Goal: Task Accomplishment & Management: Use online tool/utility

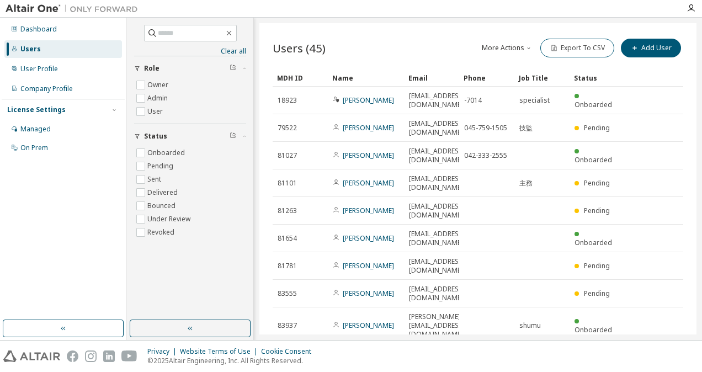
click at [696, 8] on div at bounding box center [691, 8] width 22 height 9
click at [693, 8] on icon "button" at bounding box center [691, 8] width 9 height 9
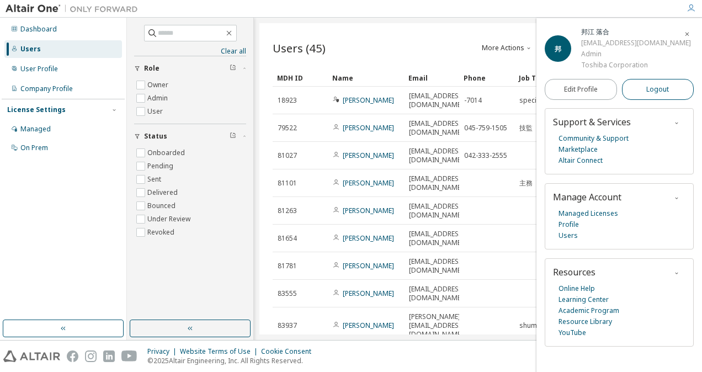
click at [667, 85] on span "Logout" at bounding box center [658, 89] width 23 height 11
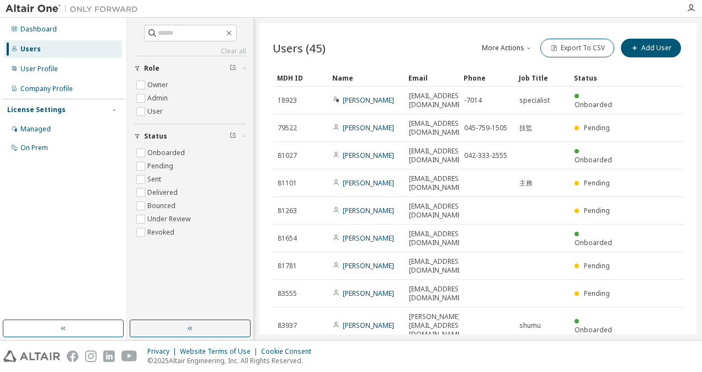
drag, startPoint x: 460, startPoint y: 79, endPoint x: 508, endPoint y: 81, distance: 47.5
drag, startPoint x: 458, startPoint y: 73, endPoint x: 477, endPoint y: 76, distance: 19.6
click at [510, 280] on div "50" at bounding box center [527, 278] width 88 height 13
click at [582, 50] on button "Export To CSV" at bounding box center [578, 48] width 74 height 19
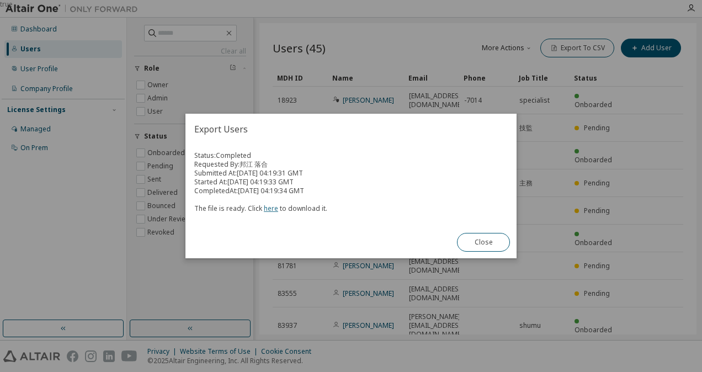
click at [272, 210] on link "here" at bounding box center [271, 208] width 14 height 9
click at [468, 247] on button "Close" at bounding box center [483, 242] width 53 height 19
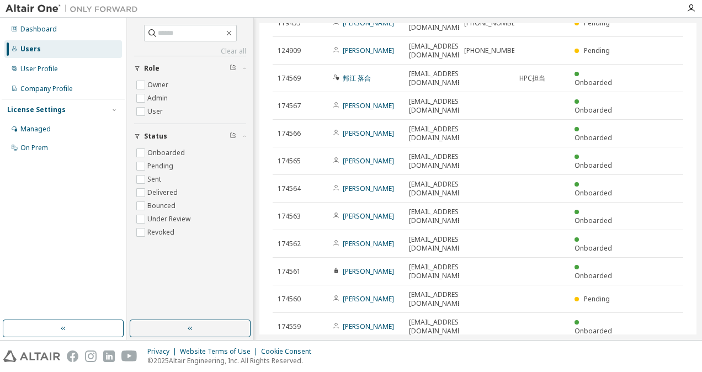
scroll to position [718, 0]
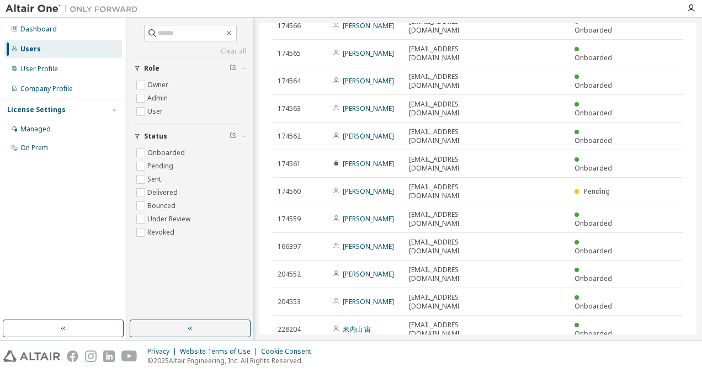
drag, startPoint x: 410, startPoint y: 160, endPoint x: 470, endPoint y: 161, distance: 60.7
drag, startPoint x: 470, startPoint y: 161, endPoint x: 444, endPoint y: 161, distance: 25.9
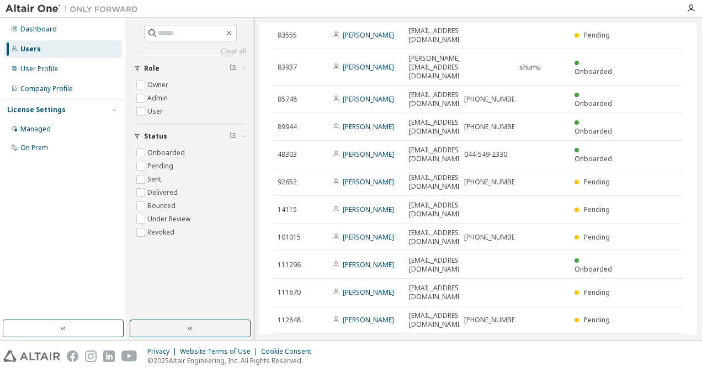
scroll to position [0, 0]
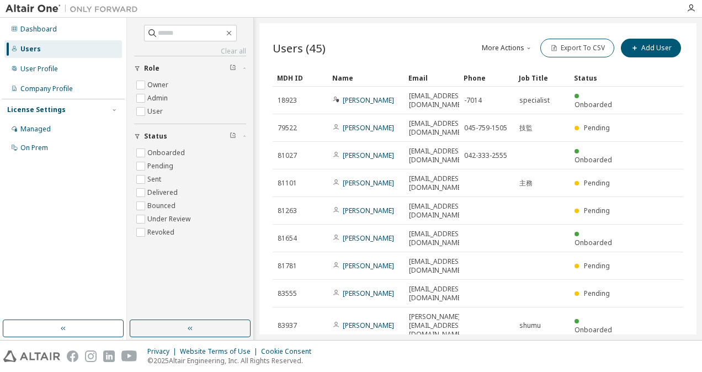
drag, startPoint x: 462, startPoint y: 82, endPoint x: 519, endPoint y: 86, distance: 57.0
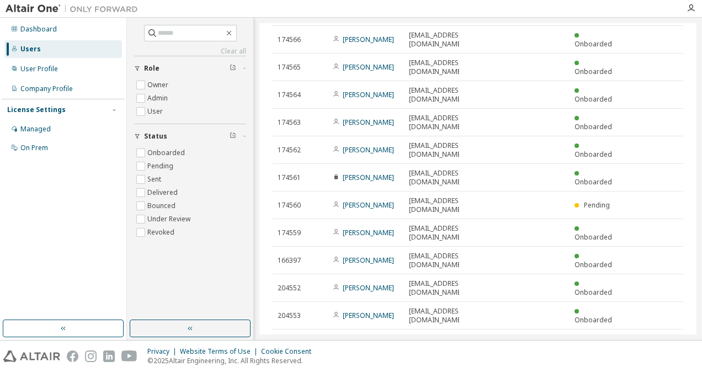
scroll to position [718, 0]
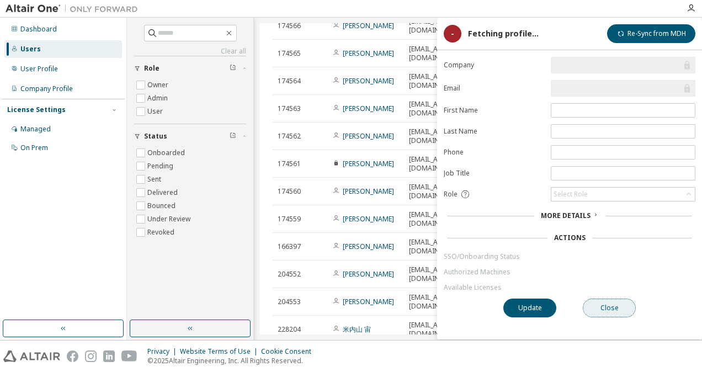
click at [595, 307] on button "Close" at bounding box center [609, 308] width 53 height 19
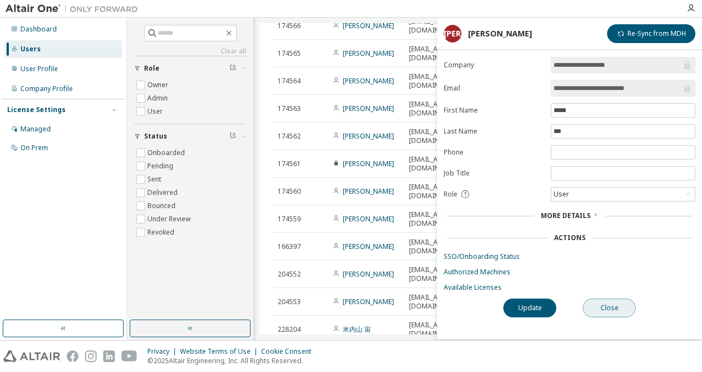
click at [604, 301] on button "Close" at bounding box center [609, 308] width 53 height 19
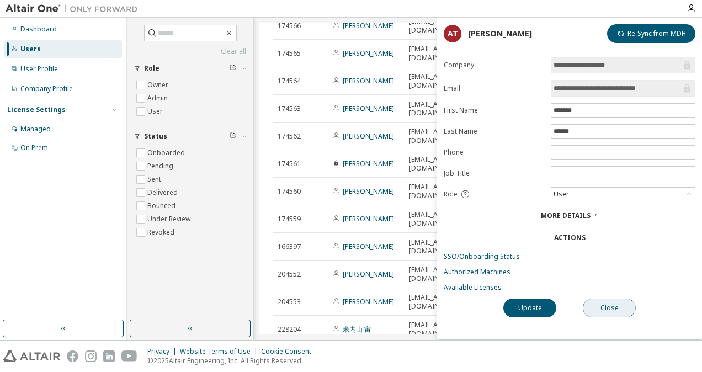
click at [612, 303] on button "Close" at bounding box center [609, 308] width 53 height 19
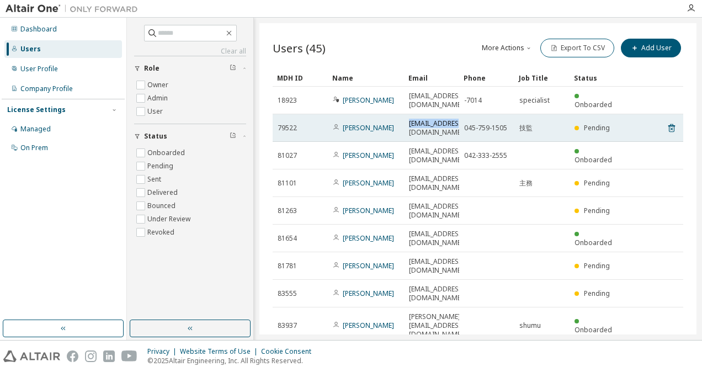
drag, startPoint x: 410, startPoint y: 115, endPoint x: 455, endPoint y: 119, distance: 45.4
click at [455, 119] on td "[EMAIL_ADDRESS][DOMAIN_NAME]" at bounding box center [431, 128] width 55 height 28
drag, startPoint x: 455, startPoint y: 119, endPoint x: 447, endPoint y: 116, distance: 8.9
click at [447, 119] on span "[EMAIL_ADDRESS][DOMAIN_NAME]" at bounding box center [437, 128] width 56 height 18
drag, startPoint x: 410, startPoint y: 114, endPoint x: 449, endPoint y: 118, distance: 39.9
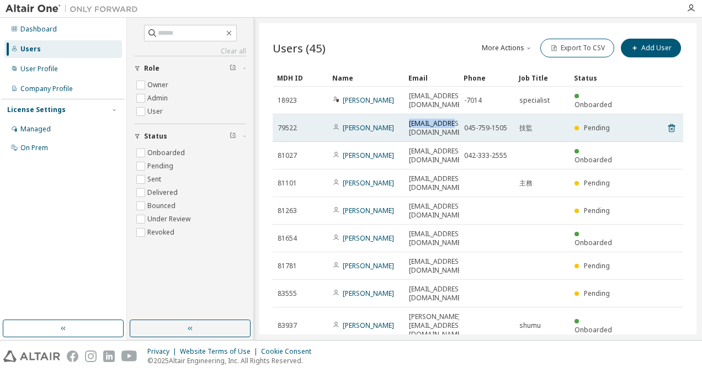
click at [449, 119] on span "[EMAIL_ADDRESS][DOMAIN_NAME]" at bounding box center [437, 128] width 56 height 18
drag, startPoint x: 449, startPoint y: 118, endPoint x: 437, endPoint y: 116, distance: 12.3
click at [437, 119] on span "[EMAIL_ADDRESS][DOMAIN_NAME]" at bounding box center [437, 128] width 56 height 18
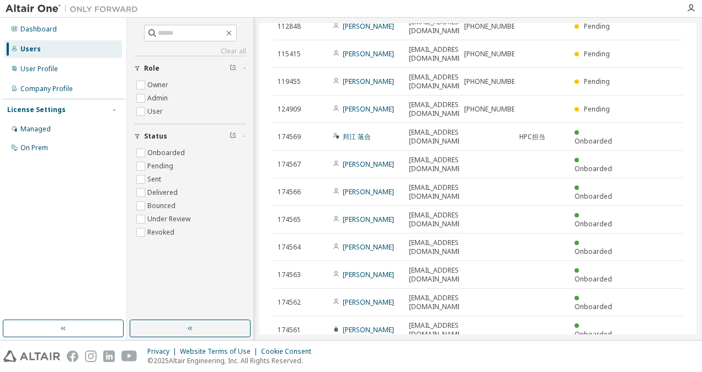
scroll to position [644, 0]
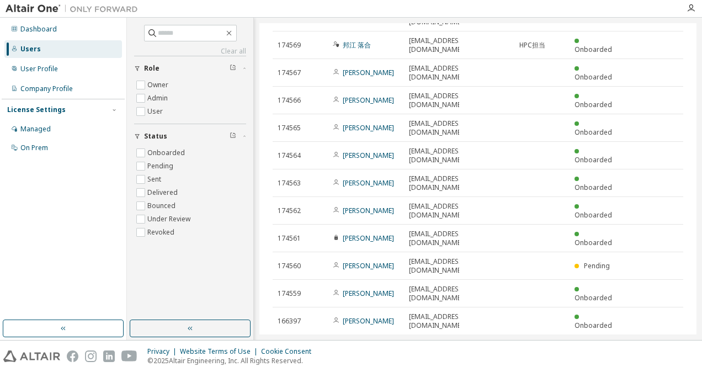
drag, startPoint x: 409, startPoint y: 197, endPoint x: 454, endPoint y: 200, distance: 44.8
drag, startPoint x: 454, startPoint y: 200, endPoint x: 421, endPoint y: 201, distance: 33.1
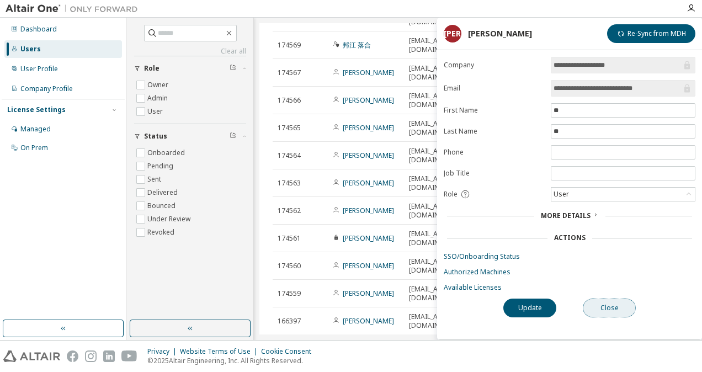
click at [617, 300] on button "Close" at bounding box center [609, 308] width 53 height 19
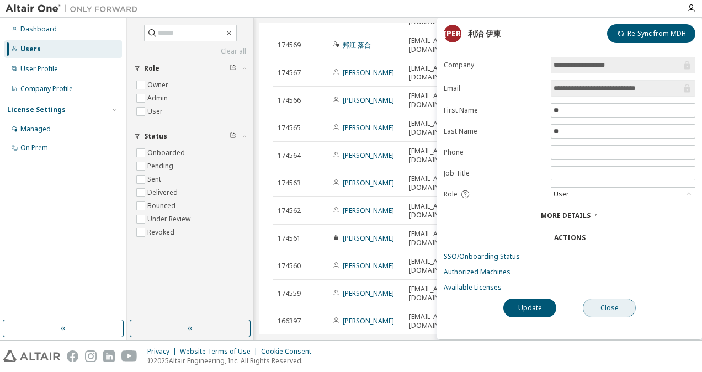
click at [613, 303] on button "Close" at bounding box center [609, 308] width 53 height 19
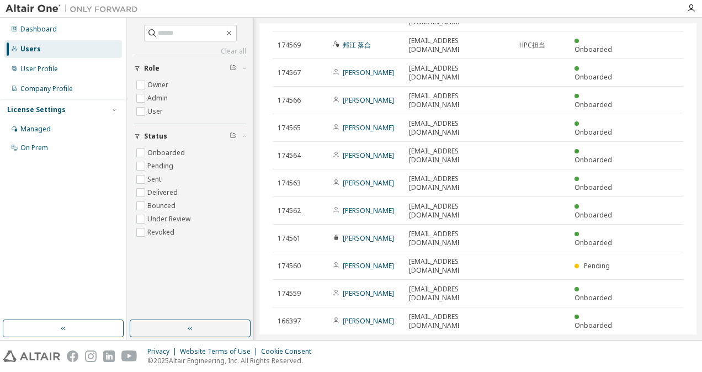
scroll to position [718, 0]
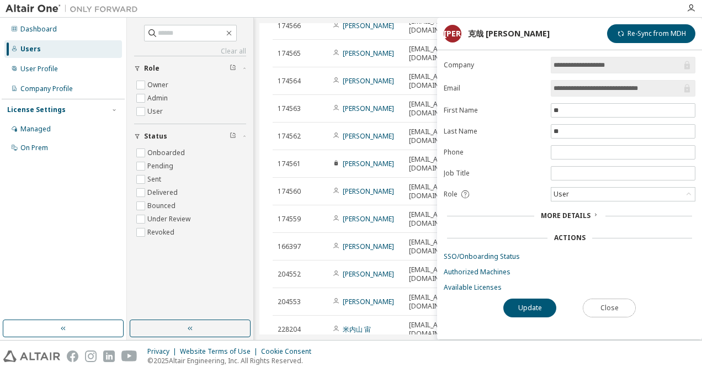
click at [601, 310] on button "Close" at bounding box center [609, 308] width 53 height 19
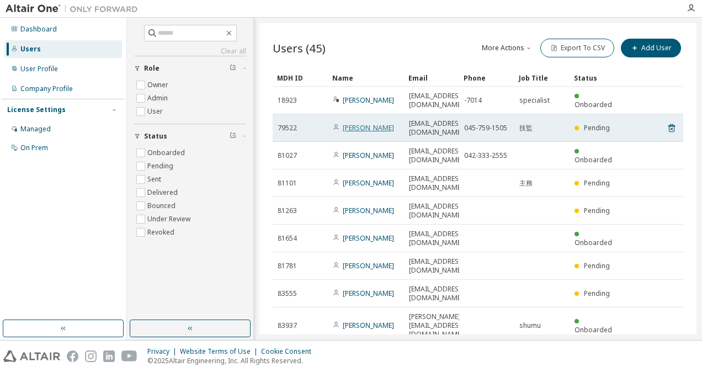
click at [354, 123] on link "[PERSON_NAME]" at bounding box center [368, 127] width 51 height 9
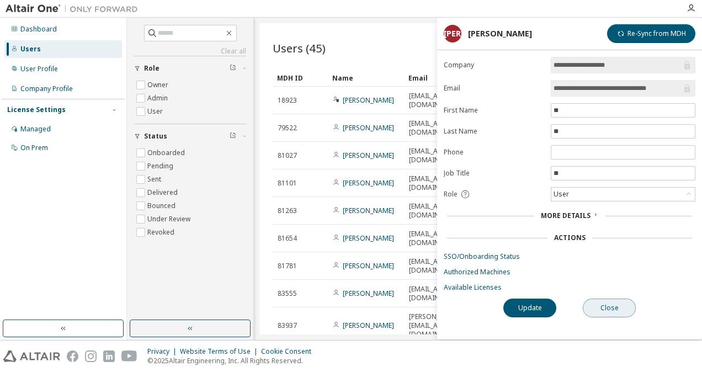
click at [595, 299] on button "Close" at bounding box center [609, 308] width 53 height 19
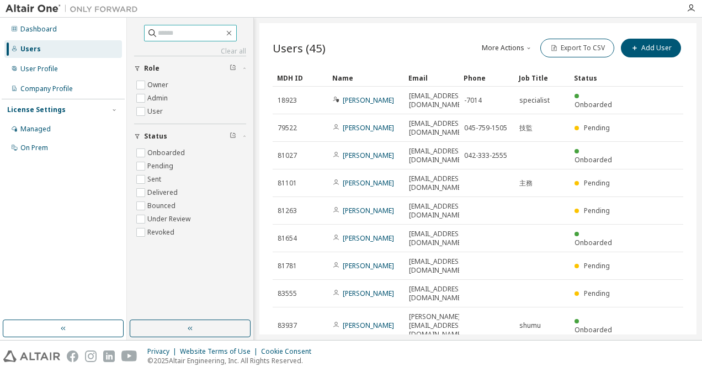
click at [184, 31] on input "text" at bounding box center [191, 33] width 66 height 11
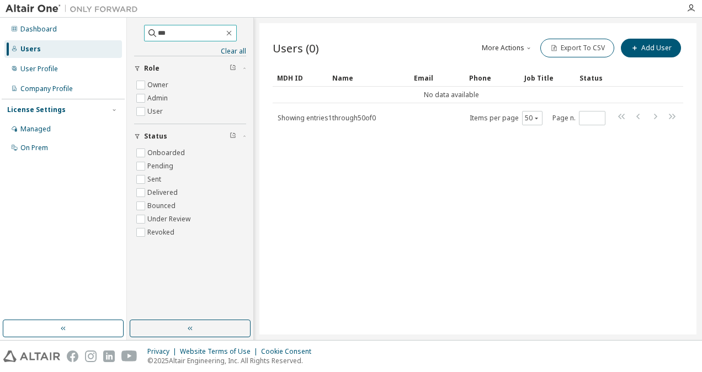
click at [182, 31] on input "***" at bounding box center [191, 33] width 66 height 11
type input "*"
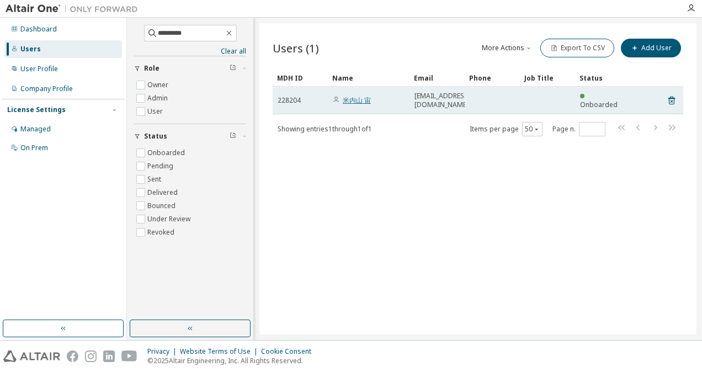
click at [345, 97] on link "米内山 宙" at bounding box center [357, 100] width 28 height 9
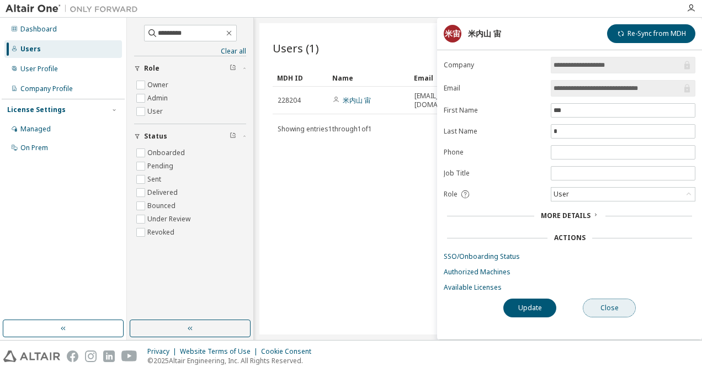
click at [612, 299] on button "Close" at bounding box center [609, 308] width 53 height 19
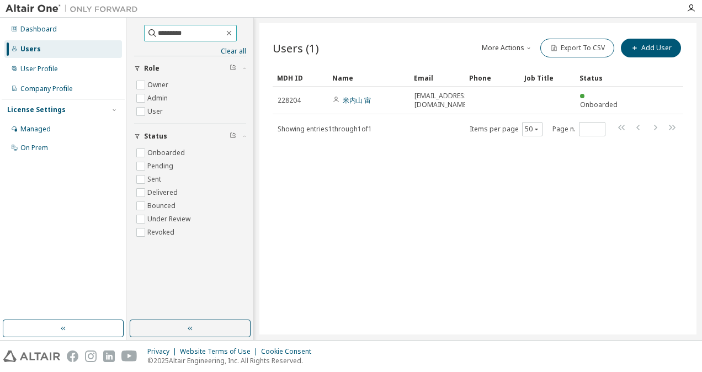
drag, startPoint x: 181, startPoint y: 30, endPoint x: 138, endPoint y: 23, distance: 43.7
click at [123, 25] on div "Dashboard Users User Profile Company Profile License Settings Managed On Prem *…" at bounding box center [351, 179] width 702 height 322
type input "****"
click at [231, 33] on icon "button" at bounding box center [228, 33] width 5 height 5
